Goal: Complete application form

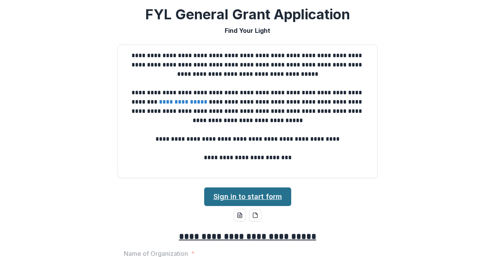
click at [243, 194] on link "Sign in to start form" at bounding box center [247, 197] width 87 height 19
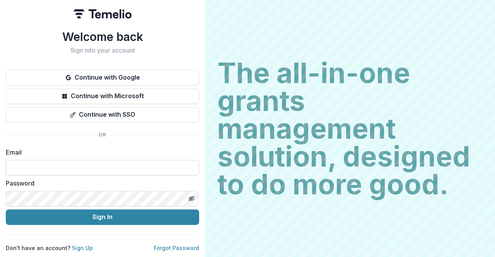
click at [125, 162] on input at bounding box center [102, 167] width 193 height 15
type input "**********"
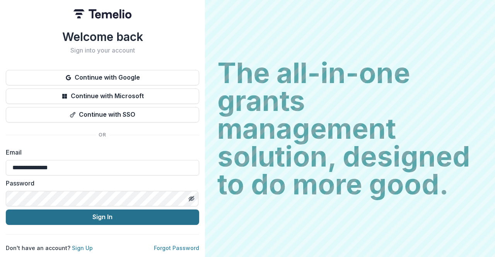
click at [102, 217] on button "Sign In" at bounding box center [102, 217] width 193 height 15
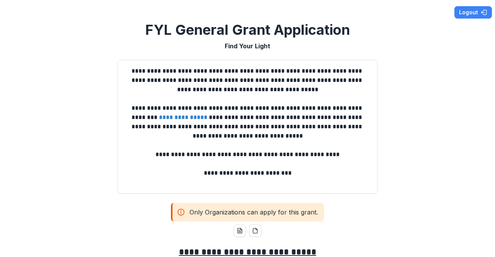
scroll to position [77, 0]
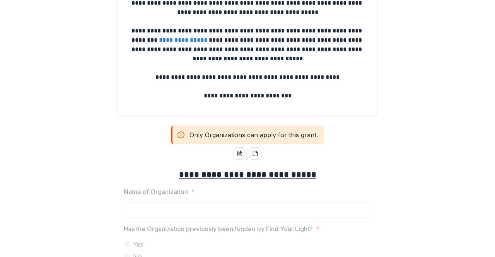
click at [179, 135] on icon at bounding box center [181, 134] width 8 height 9
click at [182, 135] on icon at bounding box center [181, 134] width 8 height 9
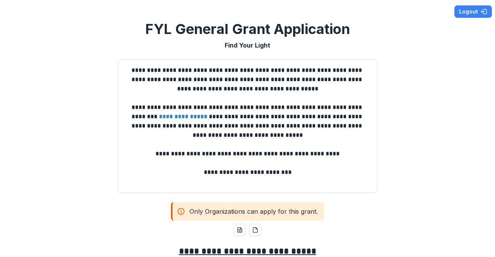
scroll to position [0, 0]
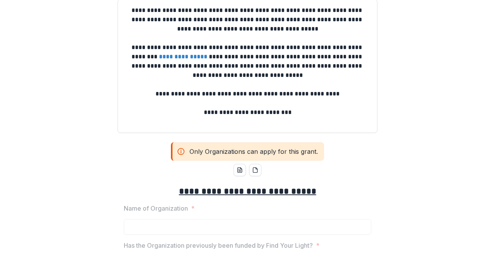
scroll to position [116, 0]
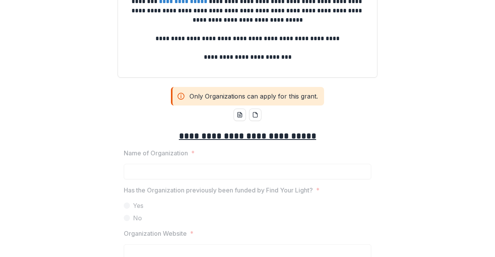
click at [178, 96] on icon at bounding box center [181, 96] width 8 height 9
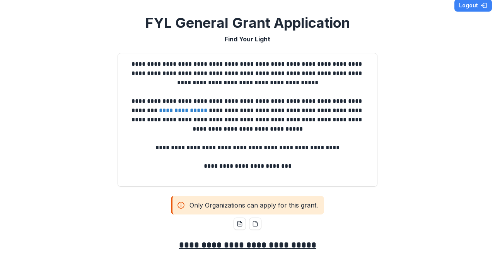
scroll to position [0, 0]
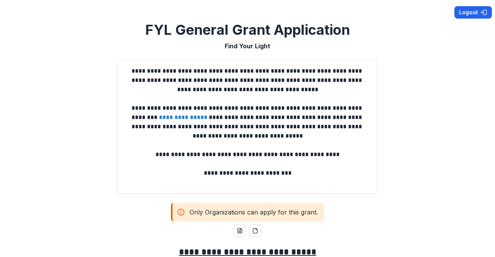
click at [465, 12] on button "Logout" at bounding box center [473, 12] width 38 height 12
